Goal: Task Accomplishment & Management: Use online tool/utility

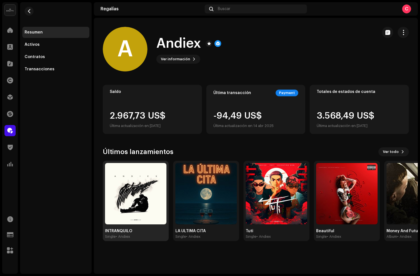
click at [143, 178] on img at bounding box center [135, 193] width 61 height 61
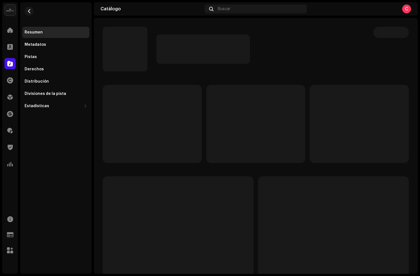
click at [399, 33] on p-skeleton at bounding box center [390, 32] width 35 height 11
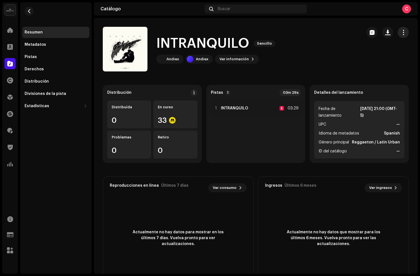
click at [403, 34] on button "button" at bounding box center [402, 32] width 11 height 11
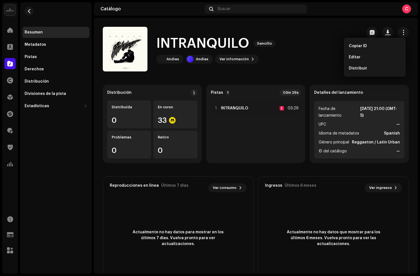
click at [366, 55] on div "Editar" at bounding box center [374, 57] width 56 height 11
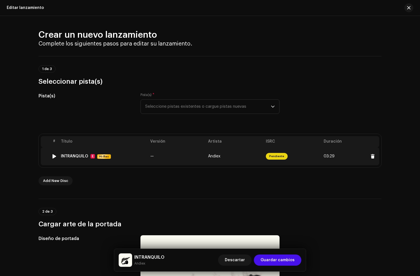
click at [130, 158] on div "INTRANQUILO E Hi-Res" at bounding box center [103, 156] width 85 height 5
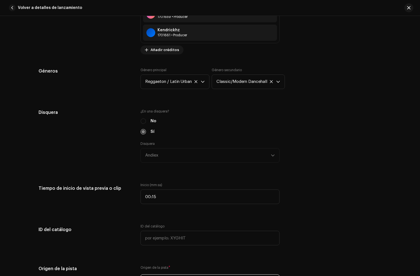
scroll to position [503, 0]
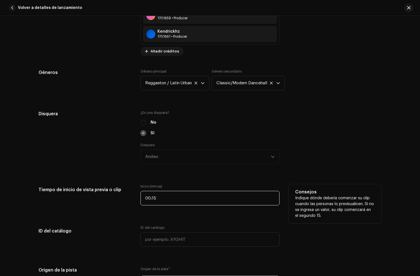
click at [167, 200] on input "00:15" at bounding box center [209, 198] width 139 height 15
type input "00:31"
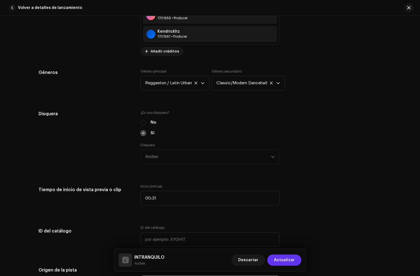
click at [280, 259] on span "Actualizar" at bounding box center [284, 259] width 21 height 11
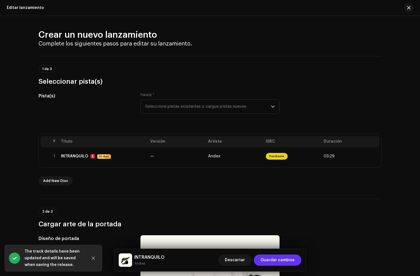
click at [285, 261] on span "Guardar cambios" at bounding box center [277, 259] width 34 height 11
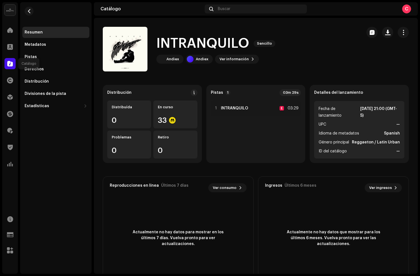
click at [8, 67] on div at bounding box center [9, 63] width 11 height 11
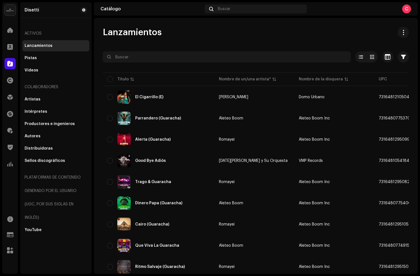
click at [9, 66] on span at bounding box center [10, 63] width 6 height 4
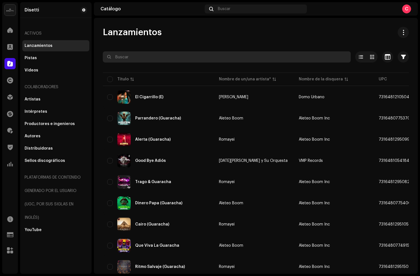
click at [131, 55] on input "text" at bounding box center [227, 56] width 248 height 11
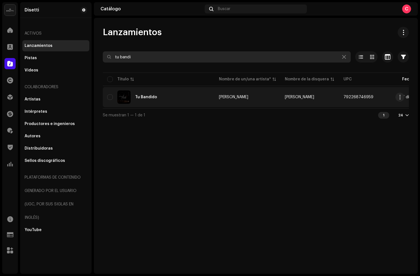
type input "tu bandi"
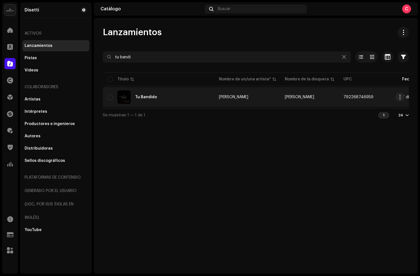
click at [170, 93] on div "Tu Bandido" at bounding box center [158, 96] width 103 height 13
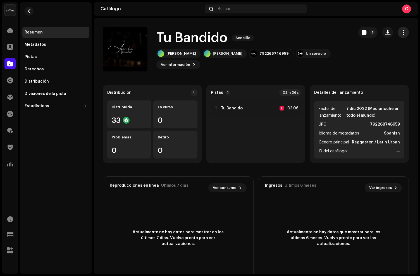
click at [400, 33] on span "button" at bounding box center [402, 32] width 5 height 4
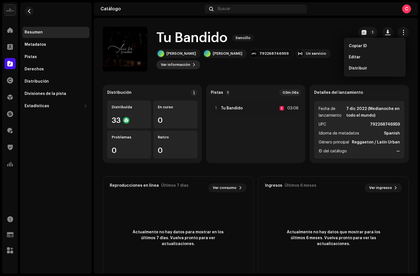
click at [190, 59] on span "Ver información" at bounding box center [175, 64] width 29 height 11
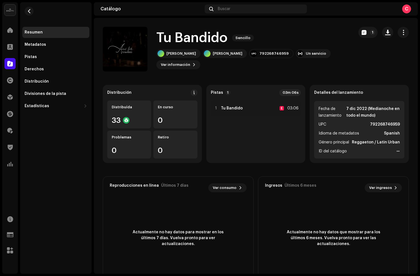
click at [345, 69] on div "Tu Bandido 3048206 Metadatos Distribución Idioma de metadatos Spanish Título de…" at bounding box center [210, 138] width 420 height 276
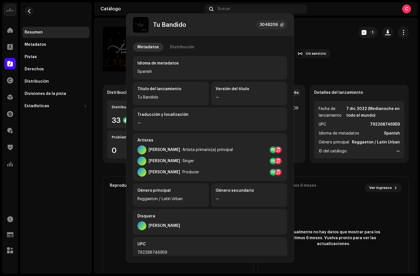
scroll to position [0, 0]
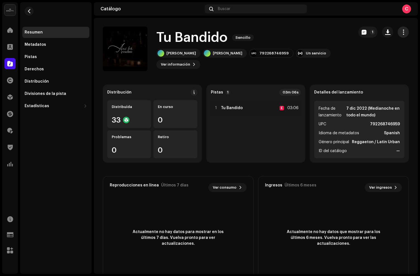
click at [400, 34] on span "button" at bounding box center [402, 32] width 5 height 4
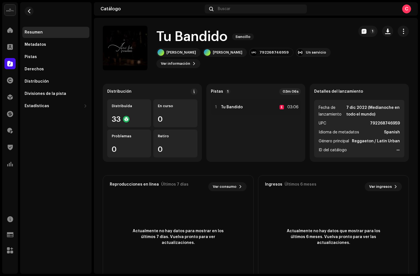
drag, startPoint x: 399, startPoint y: 30, endPoint x: 381, endPoint y: 40, distance: 20.3
click at [400, 31] on span "button" at bounding box center [402, 31] width 5 height 4
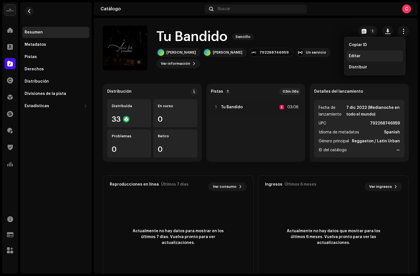
click at [354, 57] on span "Editar" at bounding box center [354, 56] width 12 height 4
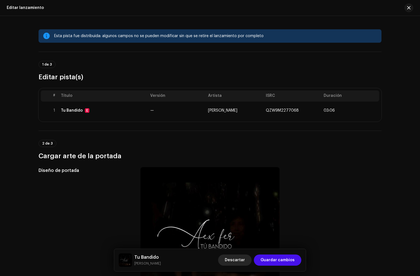
click at [234, 259] on span "Descartar" at bounding box center [235, 259] width 20 height 11
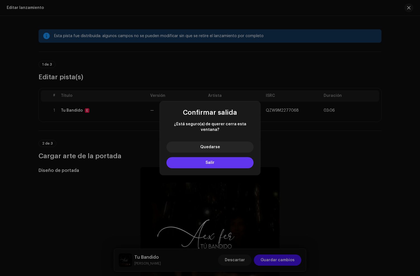
click at [211, 165] on button "Salir" at bounding box center [209, 162] width 87 height 11
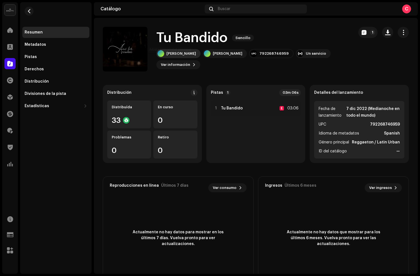
click at [179, 58] on div "Alex Fer" at bounding box center [178, 53] width 44 height 9
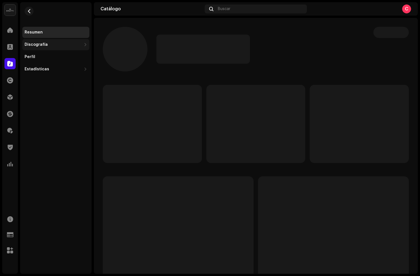
click at [48, 46] on div "Discografía" at bounding box center [53, 44] width 57 height 4
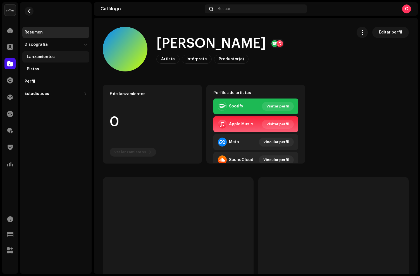
click at [50, 54] on div "Lanzamientos" at bounding box center [55, 56] width 67 height 11
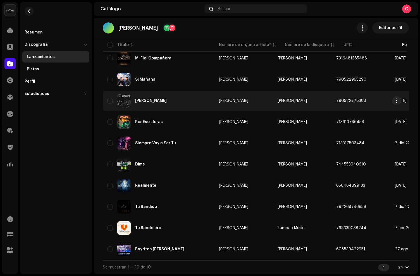
scroll to position [63, 0]
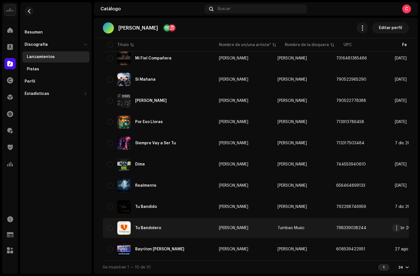
click at [184, 224] on div "Tu Bandolero" at bounding box center [158, 227] width 103 height 13
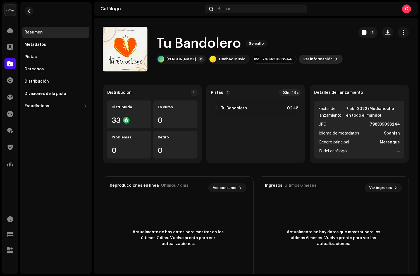
click at [303, 58] on span "Ver información" at bounding box center [317, 59] width 29 height 11
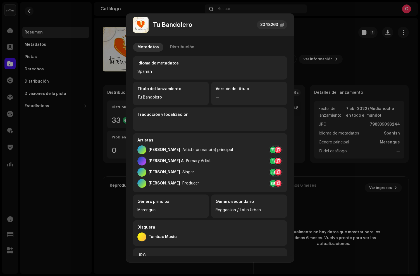
scroll to position [88, 0]
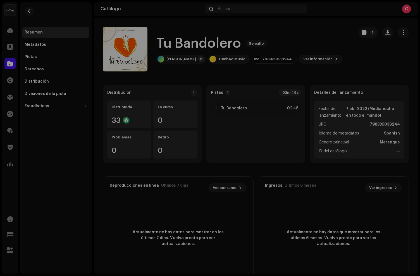
click at [339, 87] on div "Tu Bandolero 3048263 Metadatos Distribución Idioma de metadatos Spanish Título …" at bounding box center [210, 138] width 420 height 276
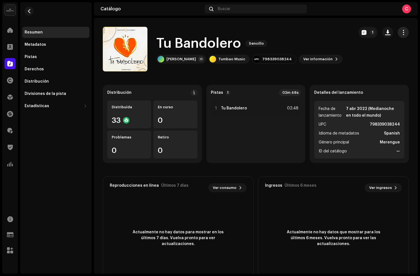
click at [400, 28] on button "button" at bounding box center [402, 32] width 11 height 11
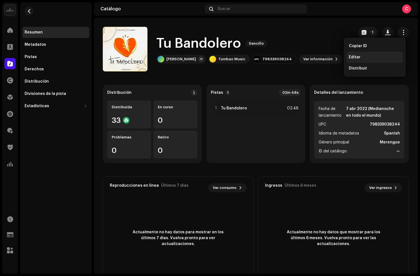
click at [362, 59] on div "Editar" at bounding box center [374, 57] width 52 height 4
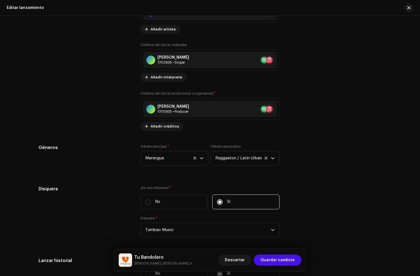
scroll to position [901, 0]
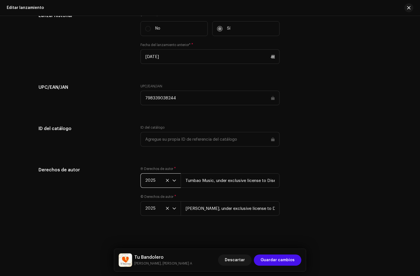
click at [153, 180] on span "2025" at bounding box center [158, 181] width 27 height 14
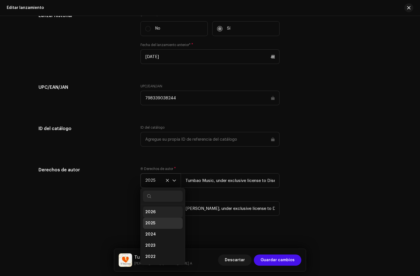
scroll to position [2, 0]
click at [153, 252] on span "2022" at bounding box center [150, 255] width 10 height 6
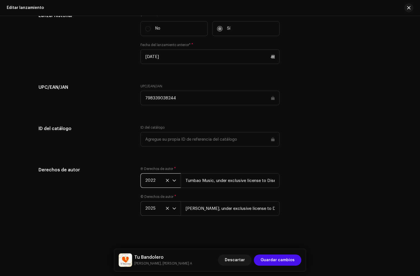
click at [152, 208] on span "2025" at bounding box center [158, 208] width 27 height 14
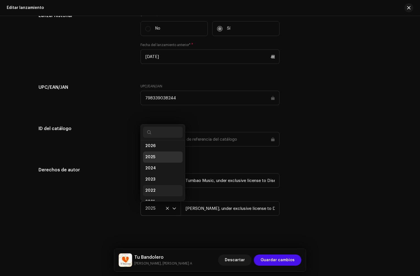
scroll to position [9, 0]
drag, startPoint x: 151, startPoint y: 182, endPoint x: 145, endPoint y: 176, distance: 9.3
click at [151, 182] on span "2022" at bounding box center [150, 184] width 10 height 6
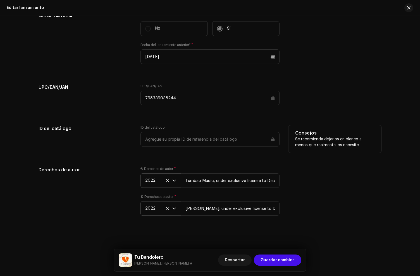
click at [107, 150] on div "ID del catálogo" at bounding box center [84, 139] width 93 height 28
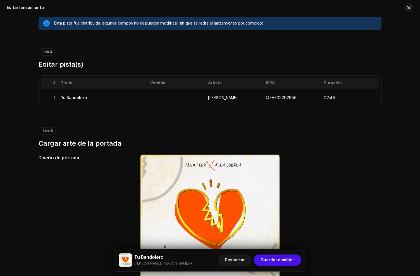
scroll to position [0, 0]
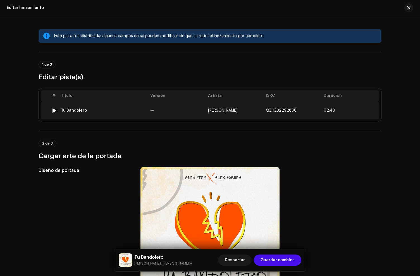
click at [110, 111] on div "Tu Bandolero" at bounding box center [103, 110] width 85 height 4
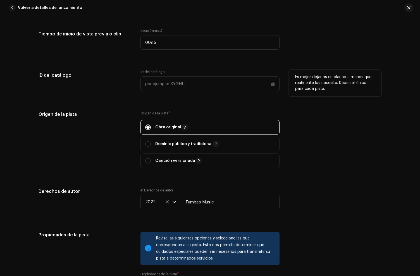
scroll to position [687, 0]
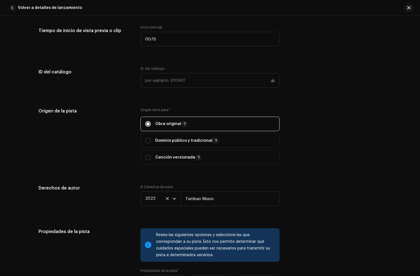
drag, startPoint x: 14, startPoint y: 9, endPoint x: 117, endPoint y: 50, distance: 111.1
click at [16, 9] on button "Volver a detalles de lanzamiento" at bounding box center [47, 7] width 80 height 11
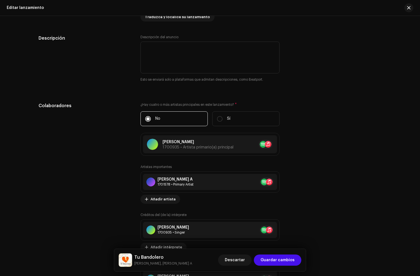
scroll to position [559, 0]
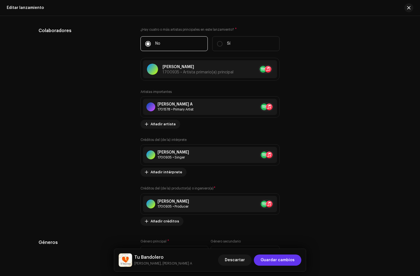
click at [276, 262] on span "Guardar cambios" at bounding box center [277, 259] width 34 height 11
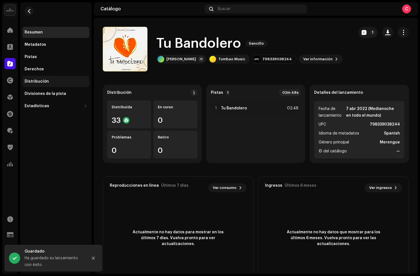
click at [34, 80] on div "Distribución" at bounding box center [37, 81] width 24 height 4
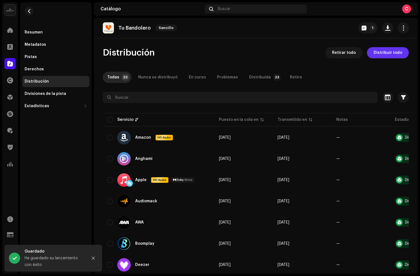
click at [374, 54] on span "Distribuir todo" at bounding box center [387, 52] width 28 height 11
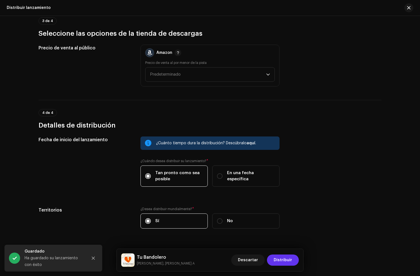
scroll to position [858, 0]
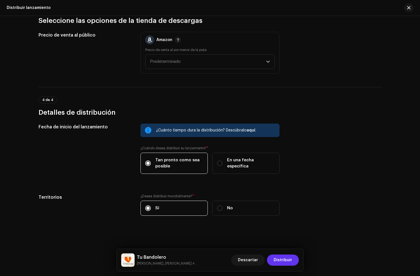
click at [283, 261] on span "Distribuir" at bounding box center [282, 259] width 18 height 11
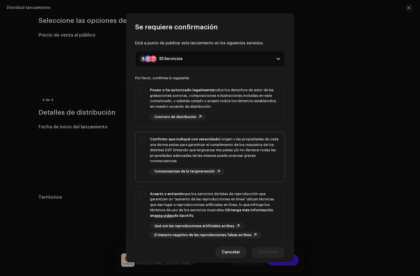
drag, startPoint x: 228, startPoint y: 113, endPoint x: 239, endPoint y: 147, distance: 35.0
click at [228, 114] on div "Poseo o he autorizado legalmente todos los derechos de autor de las grabaciones…" at bounding box center [215, 103] width 130 height 33
checkbox input "true"
drag, startPoint x: 239, startPoint y: 147, endPoint x: 245, endPoint y: 189, distance: 43.2
click at [239, 149] on div "Confirmo que indiqué con veracidad el origen y las propiedades de cada una de m…" at bounding box center [215, 149] width 130 height 27
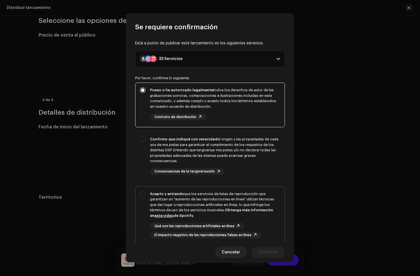
checkbox input "true"
drag, startPoint x: 244, startPoint y: 194, endPoint x: 252, endPoint y: 204, distance: 13.1
click at [244, 194] on div "Acepto y entiendo que los servicios de listas de reproducción que garantizan un…" at bounding box center [215, 204] width 130 height 27
checkbox input "true"
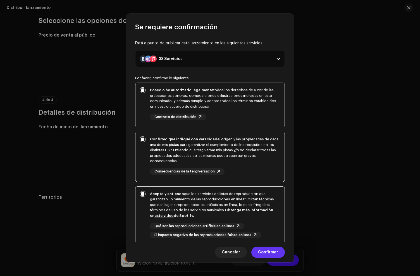
scroll to position [48, 0]
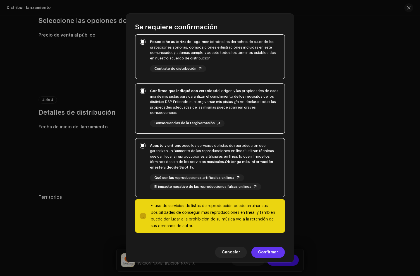
click at [272, 252] on span "Confirmar" at bounding box center [268, 252] width 20 height 11
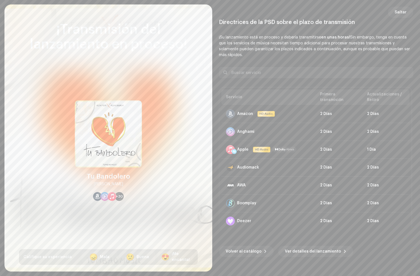
drag, startPoint x: 402, startPoint y: 15, endPoint x: 362, endPoint y: 15, distance: 39.9
click at [402, 15] on span "Saltar" at bounding box center [400, 12] width 12 height 11
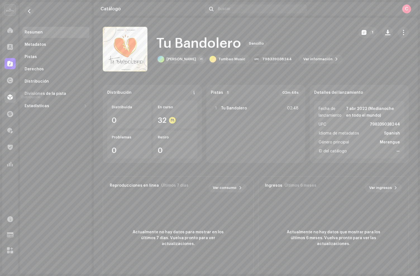
click at [9, 99] on span at bounding box center [10, 97] width 6 height 4
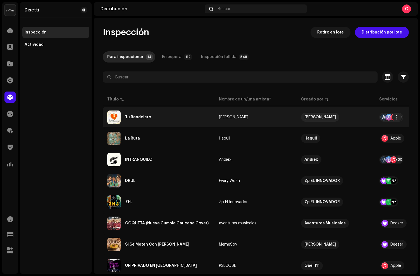
click at [165, 118] on div "Tu Bandolero" at bounding box center [158, 116] width 103 height 13
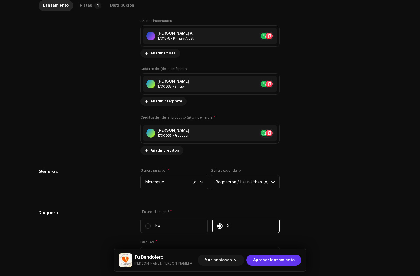
scroll to position [519, 0]
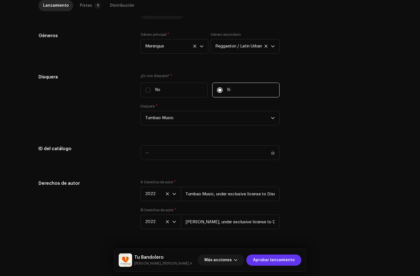
click at [275, 259] on span "Aprobar lanzamiento" at bounding box center [274, 259] width 42 height 11
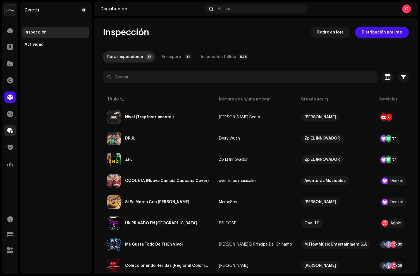
click at [10, 130] on span at bounding box center [10, 130] width 6 height 4
click at [13, 130] on span at bounding box center [10, 130] width 6 height 4
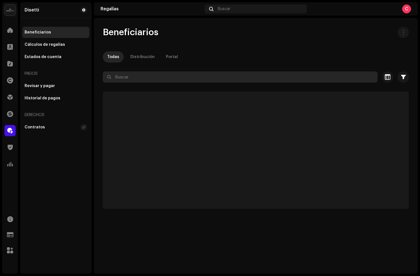
click at [127, 81] on input "text" at bounding box center [240, 76] width 275 height 11
paste input "Beyond Music Company"
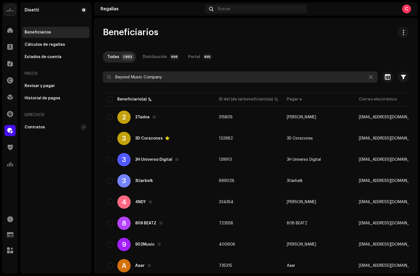
type input "Beyond Music Company"
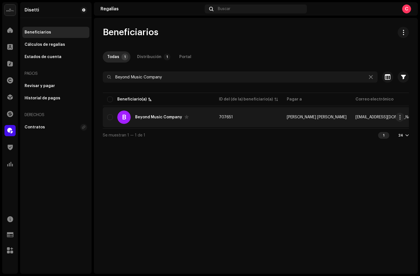
click at [151, 124] on div "B Beyond Music Company" at bounding box center [158, 116] width 103 height 13
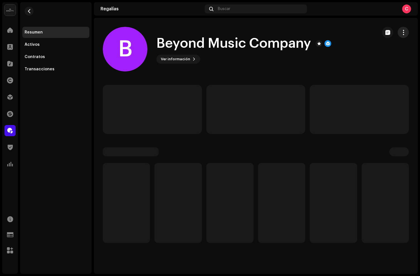
click at [405, 32] on span "button" at bounding box center [402, 32] width 5 height 4
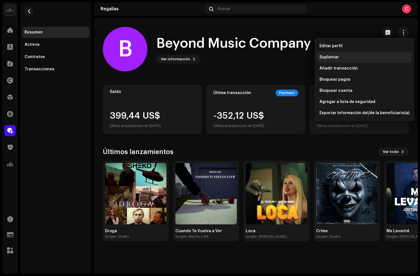
click at [328, 57] on span "Suplantar" at bounding box center [329, 57] width 20 height 4
